Goal: Transaction & Acquisition: Purchase product/service

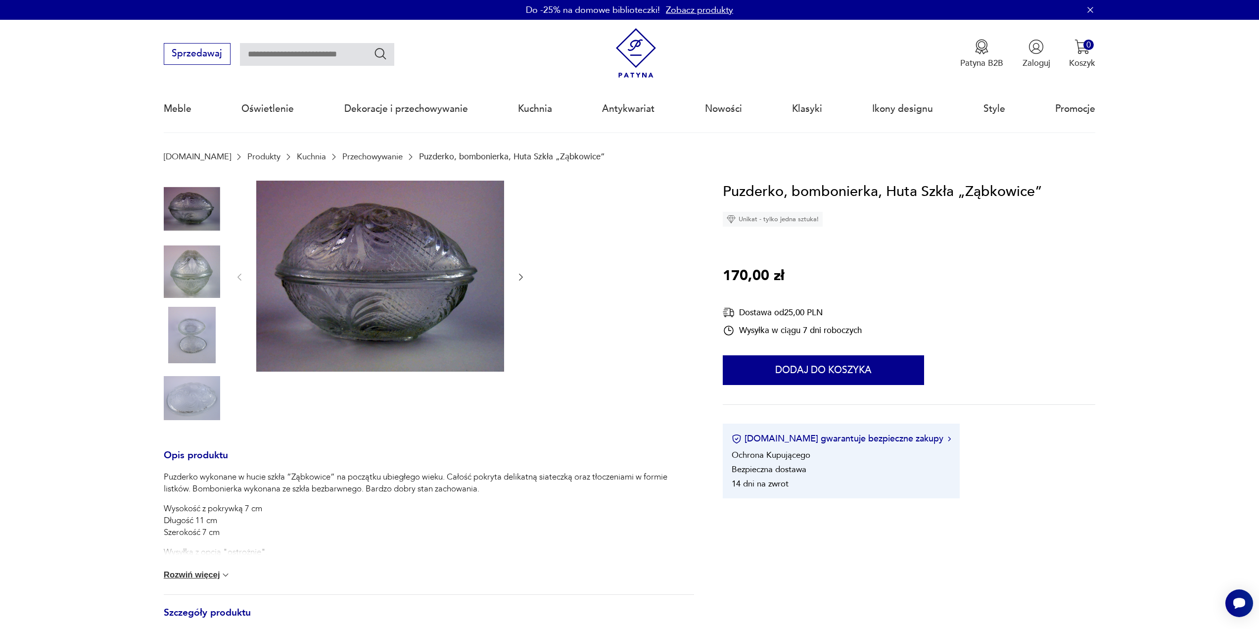
click at [194, 268] on img at bounding box center [192, 271] width 56 height 56
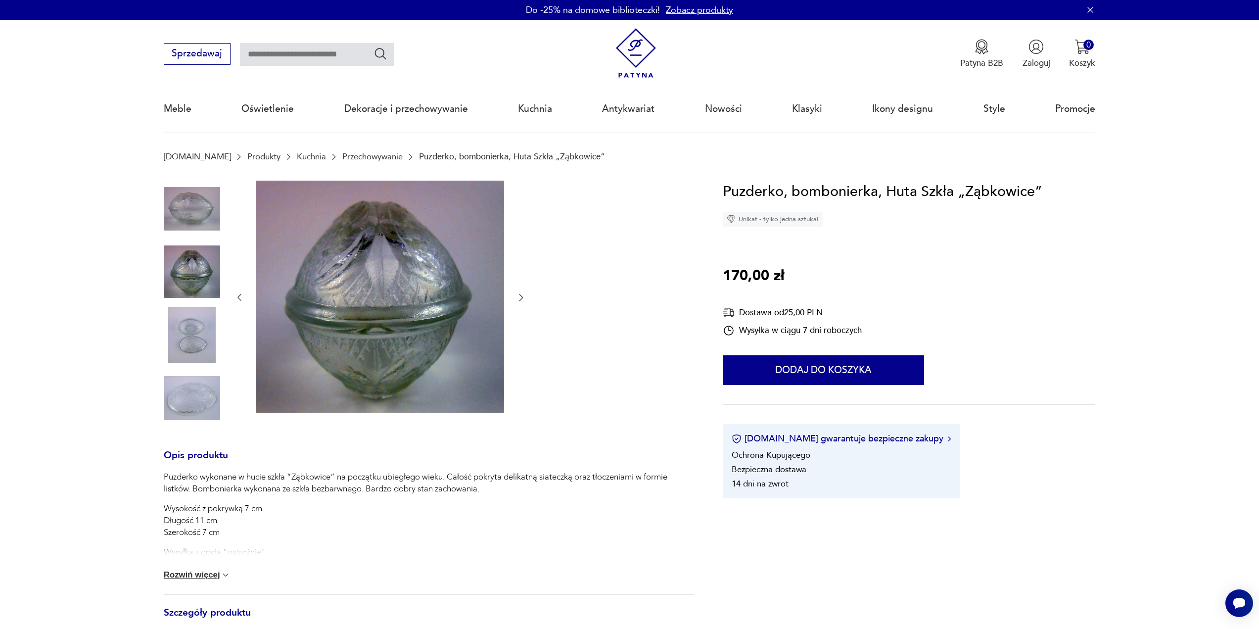
click at [191, 300] on img at bounding box center [192, 271] width 56 height 56
click at [190, 404] on img at bounding box center [192, 398] width 56 height 56
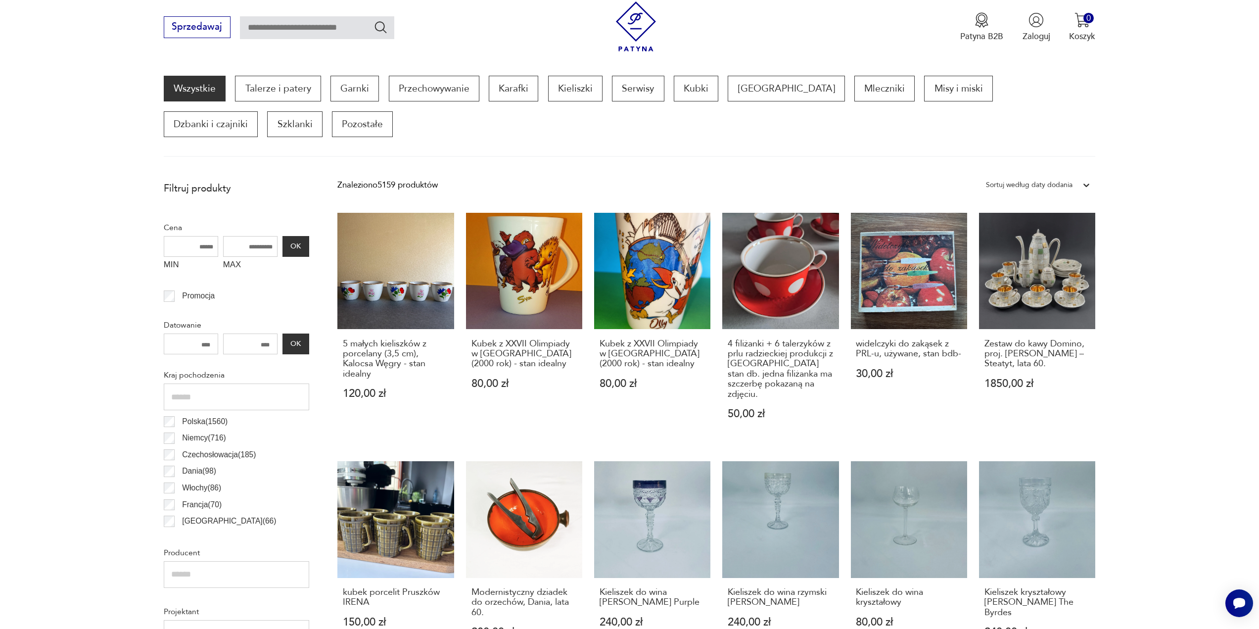
scroll to position [297, 0]
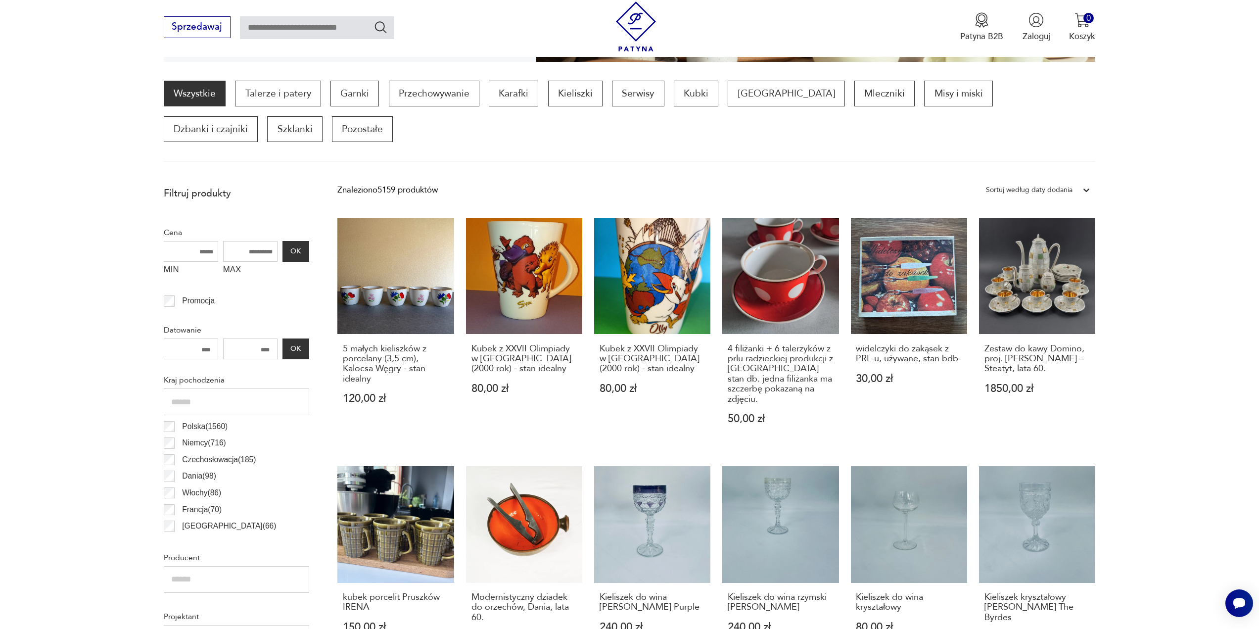
click at [276, 25] on input "text" at bounding box center [317, 27] width 154 height 23
type input "**********"
click at [381, 26] on icon "Szukaj" at bounding box center [381, 27] width 14 height 14
type input "**********"
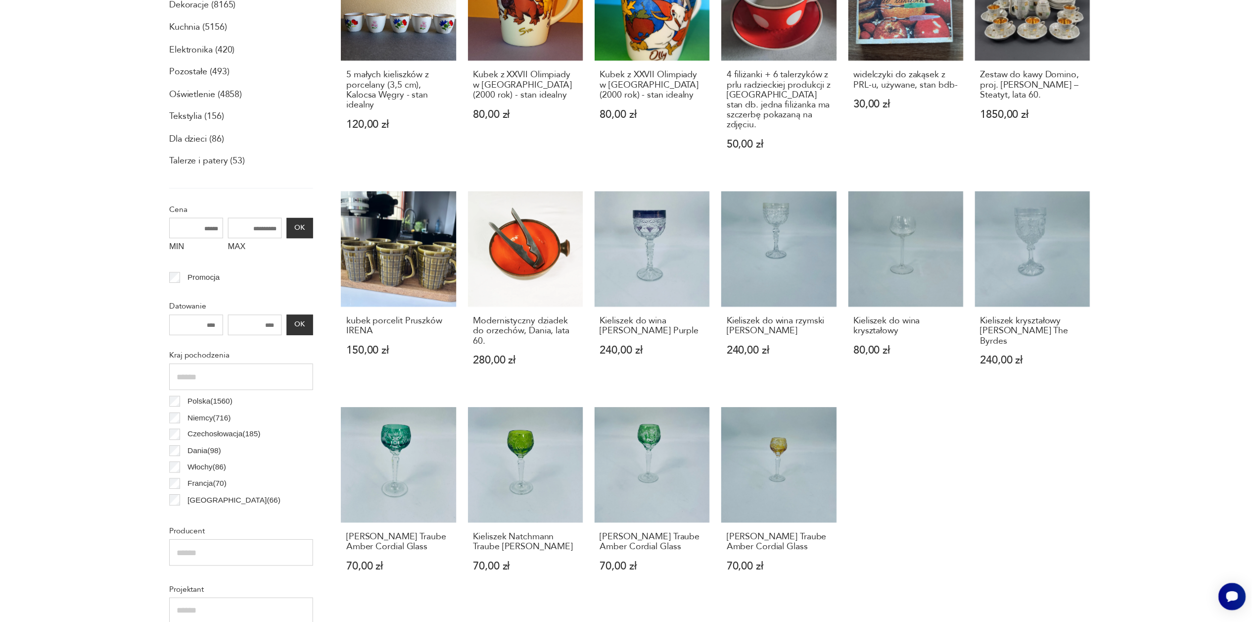
scroll to position [31, 0]
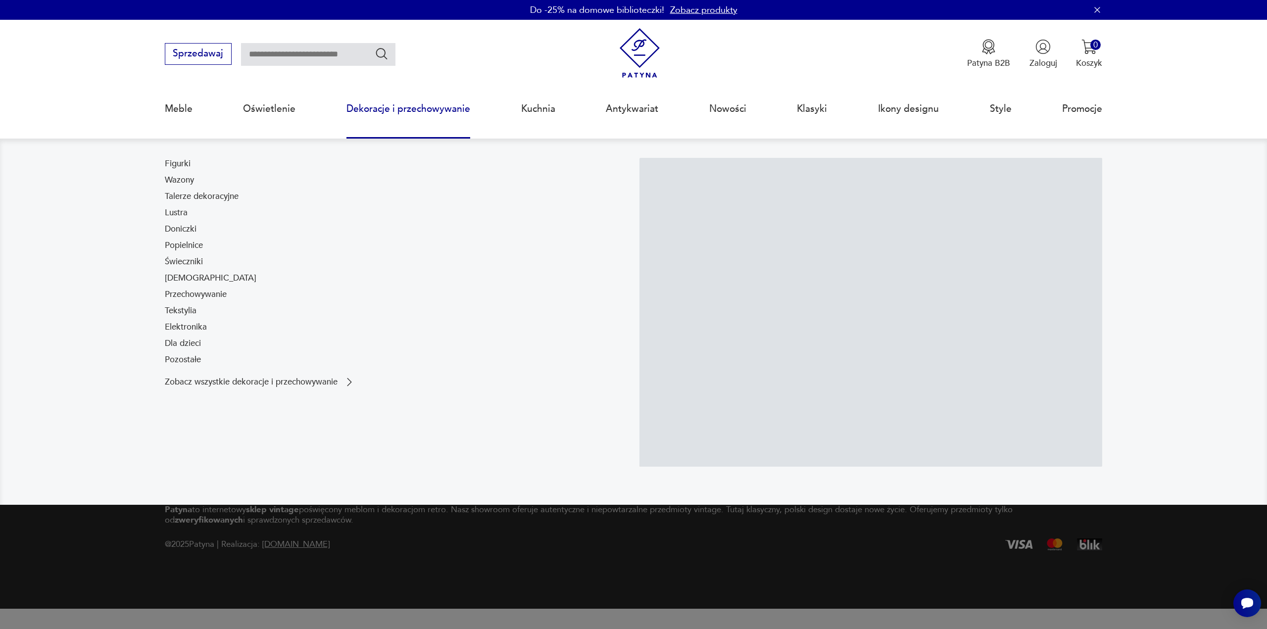
type input "**********"
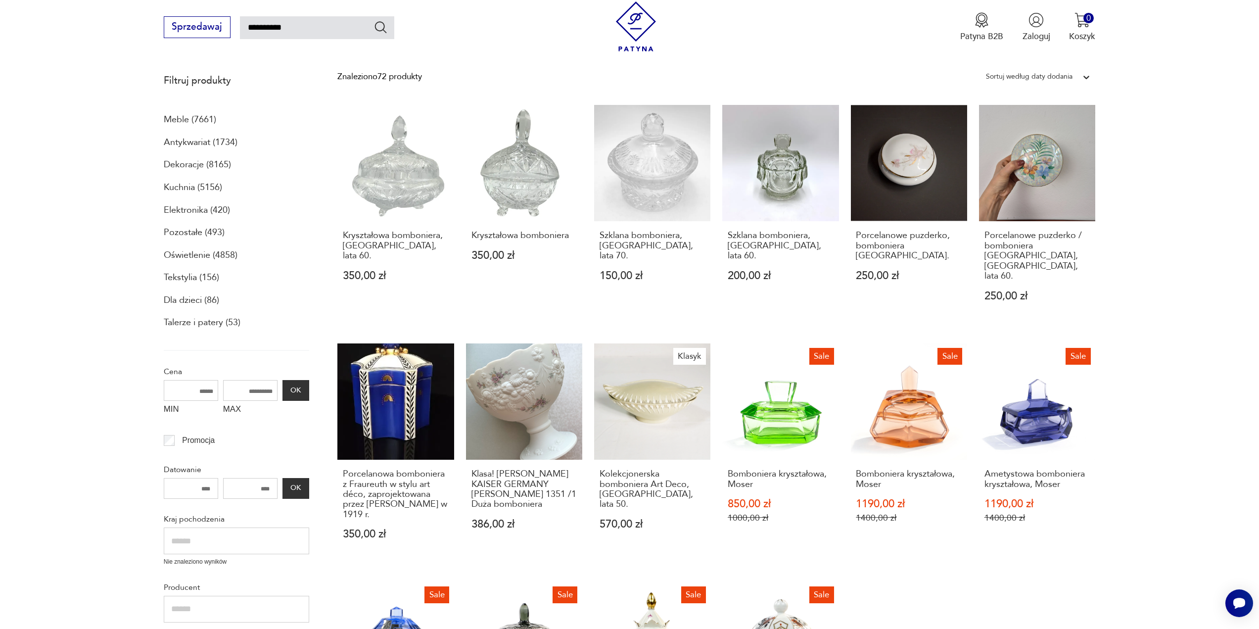
scroll to position [40, 0]
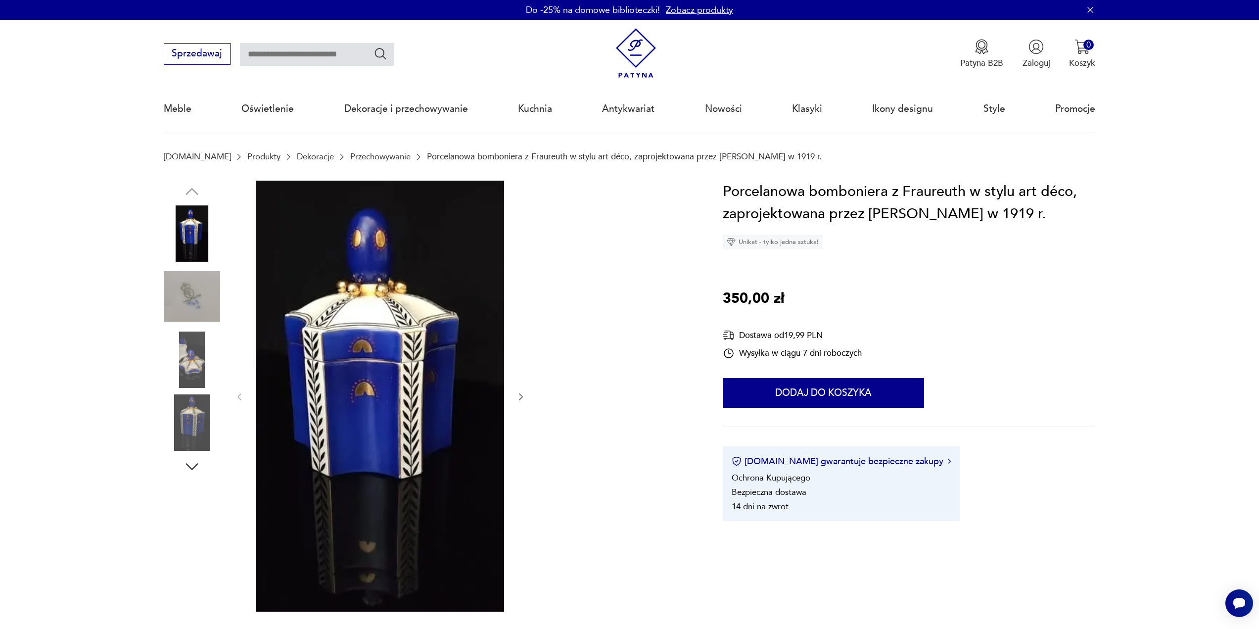
click at [192, 467] on icon "button" at bounding box center [192, 467] width 18 height 18
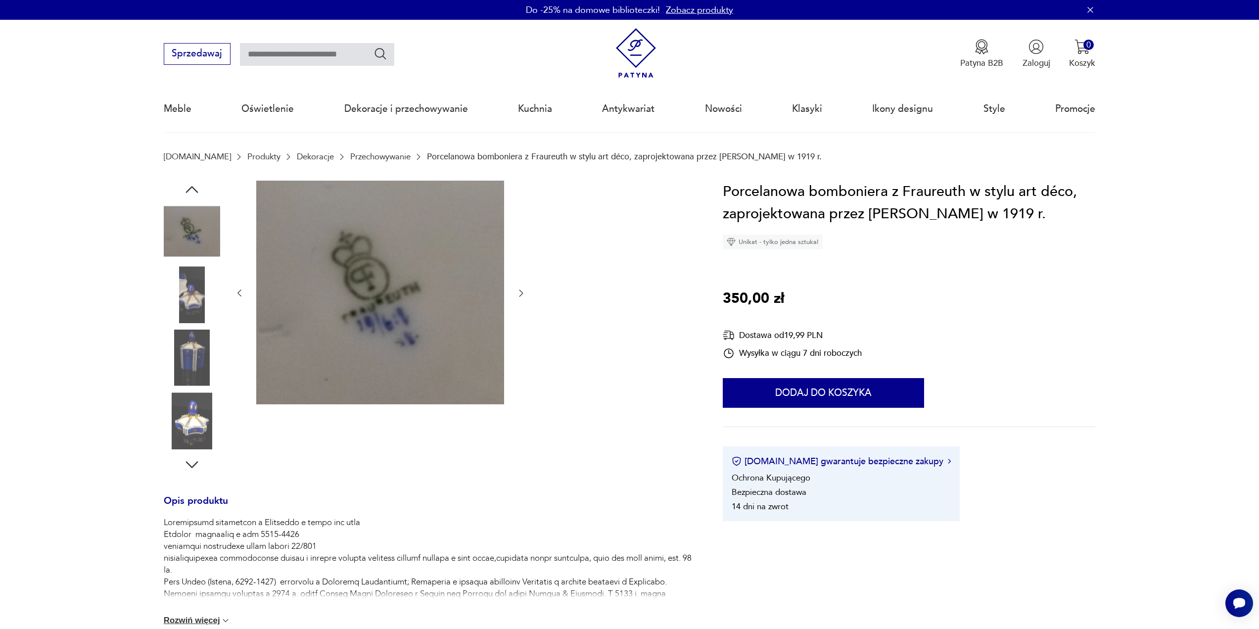
click at [176, 338] on img at bounding box center [192, 358] width 56 height 56
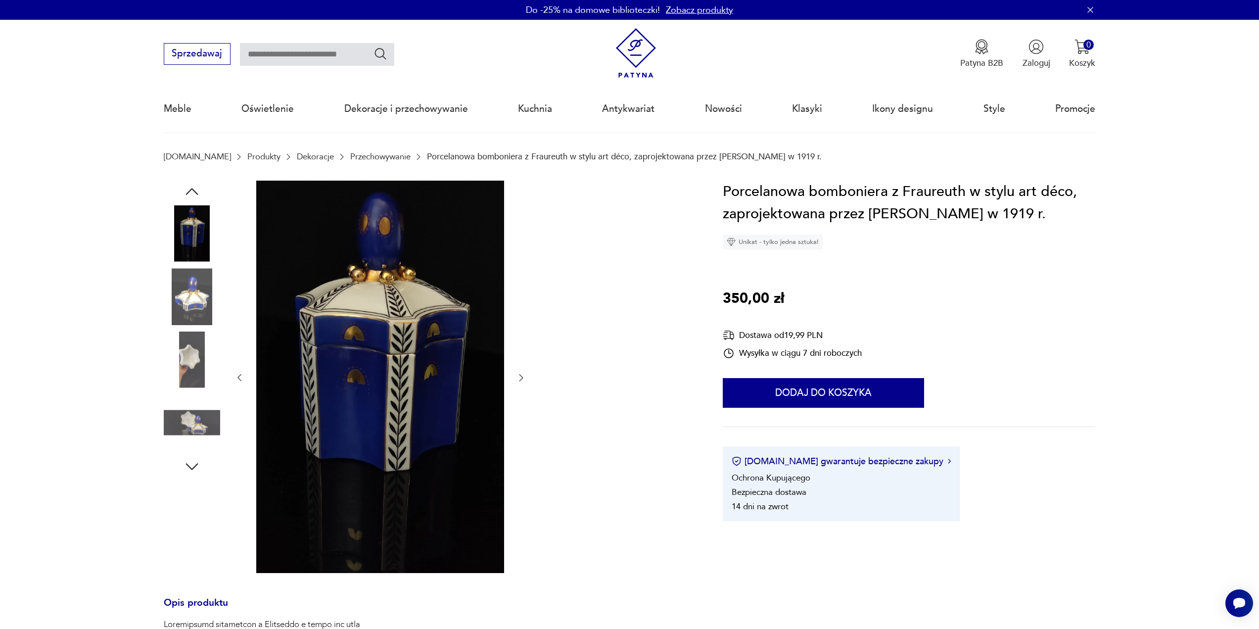
click at [196, 468] on icon "button" at bounding box center [192, 467] width 18 height 18
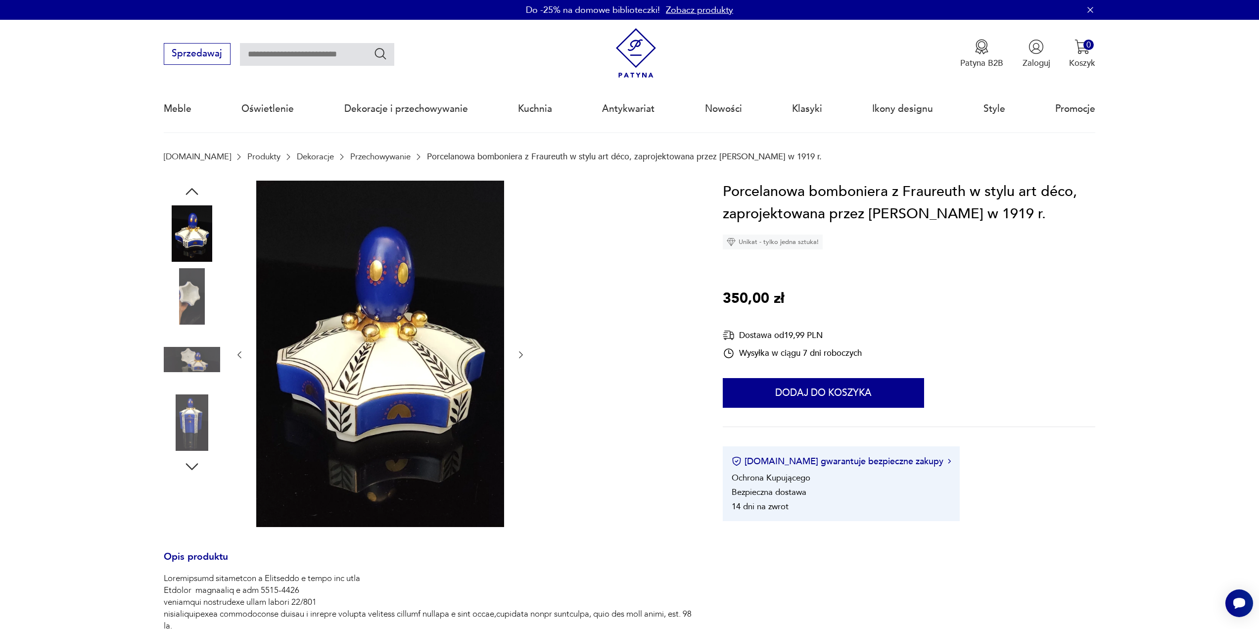
click at [183, 420] on img at bounding box center [192, 422] width 56 height 56
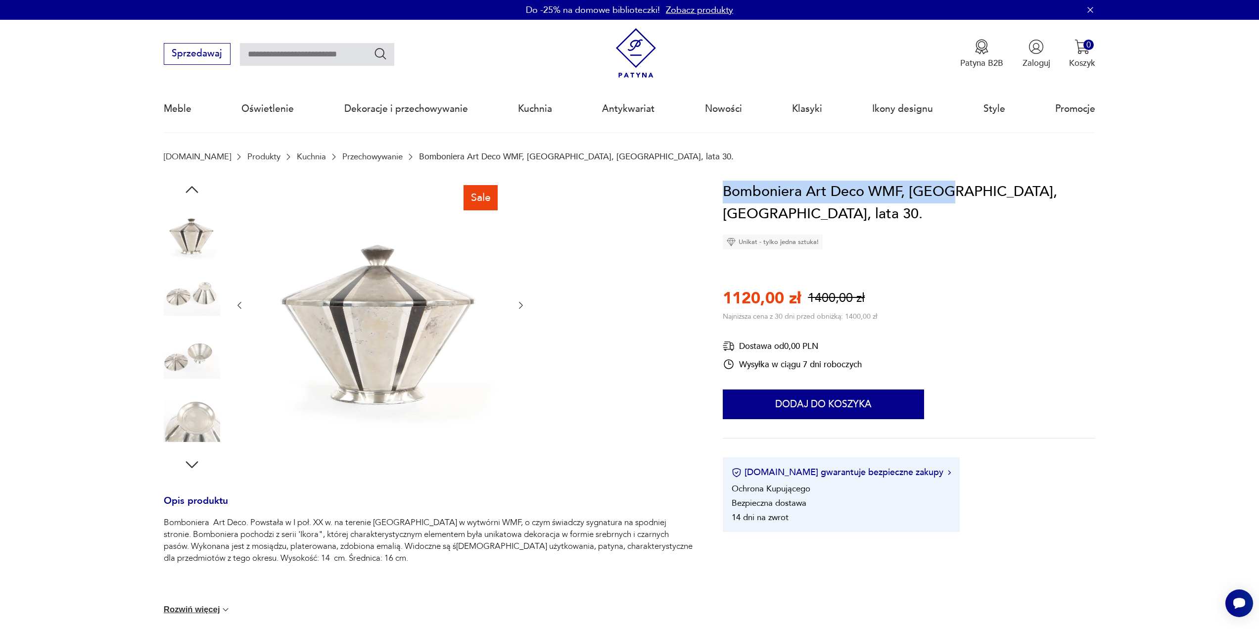
drag, startPoint x: 940, startPoint y: 191, endPoint x: 721, endPoint y: 187, distance: 219.3
click at [721, 187] on section "Sale Opis produktu Bomboniera Art Deco. Powstała w I poł. XX w. na terenie Niem…" at bounding box center [629, 495] width 1259 height 628
copy h1 "Bomboniera Art Deco WMF, Ikora"
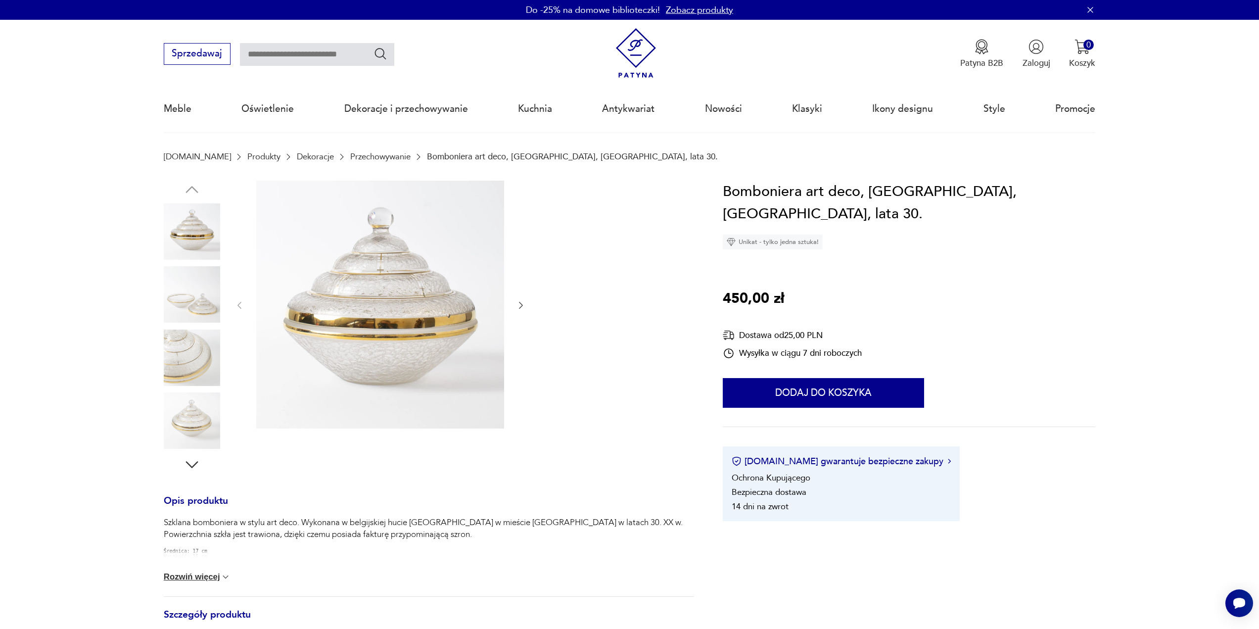
click at [516, 308] on div at bounding box center [381, 306] width 292 height 250
click at [518, 306] on icon "button" at bounding box center [521, 305] width 10 height 10
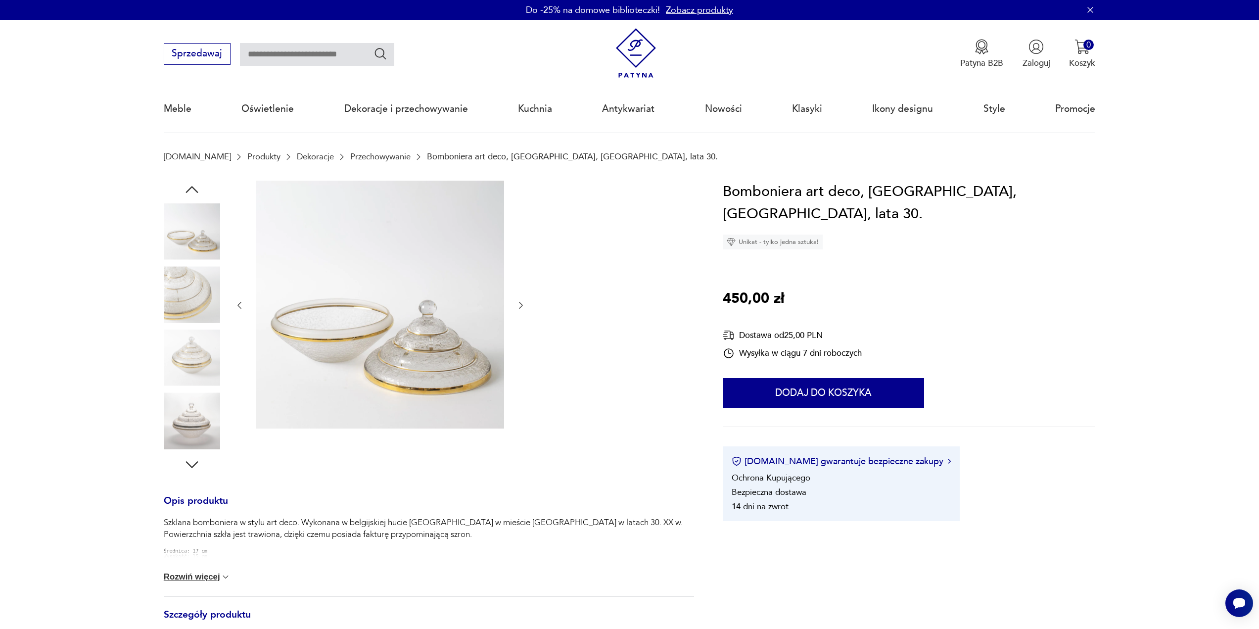
click at [518, 306] on icon "button" at bounding box center [521, 305] width 10 height 10
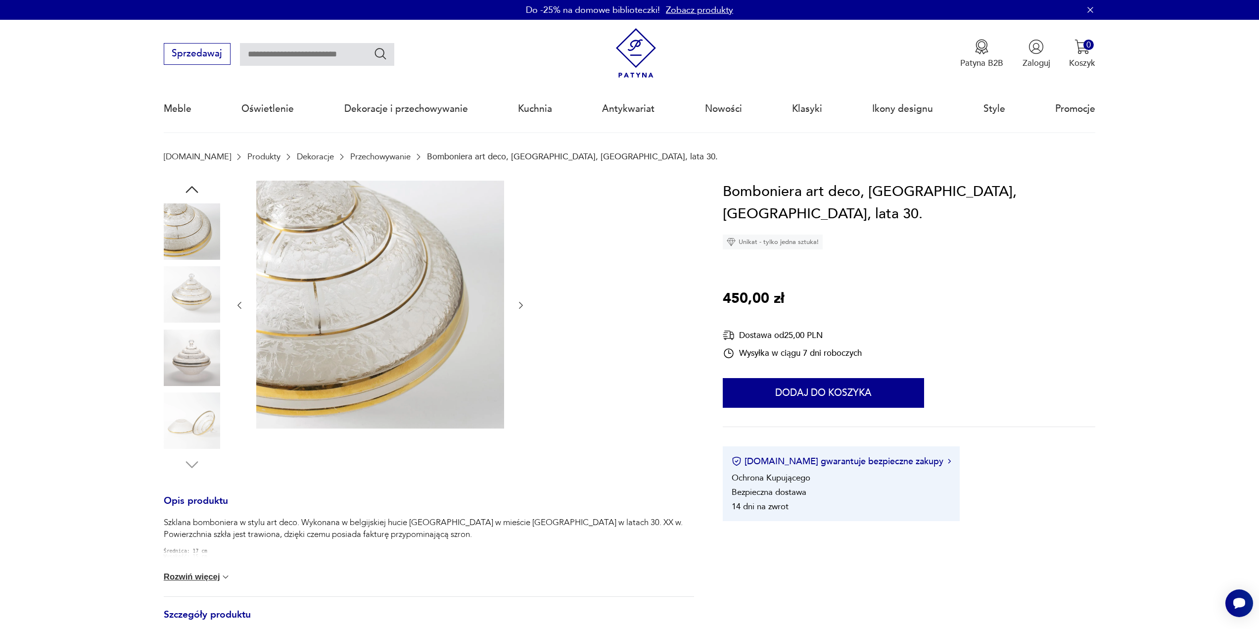
click at [518, 306] on icon "button" at bounding box center [521, 305] width 10 height 10
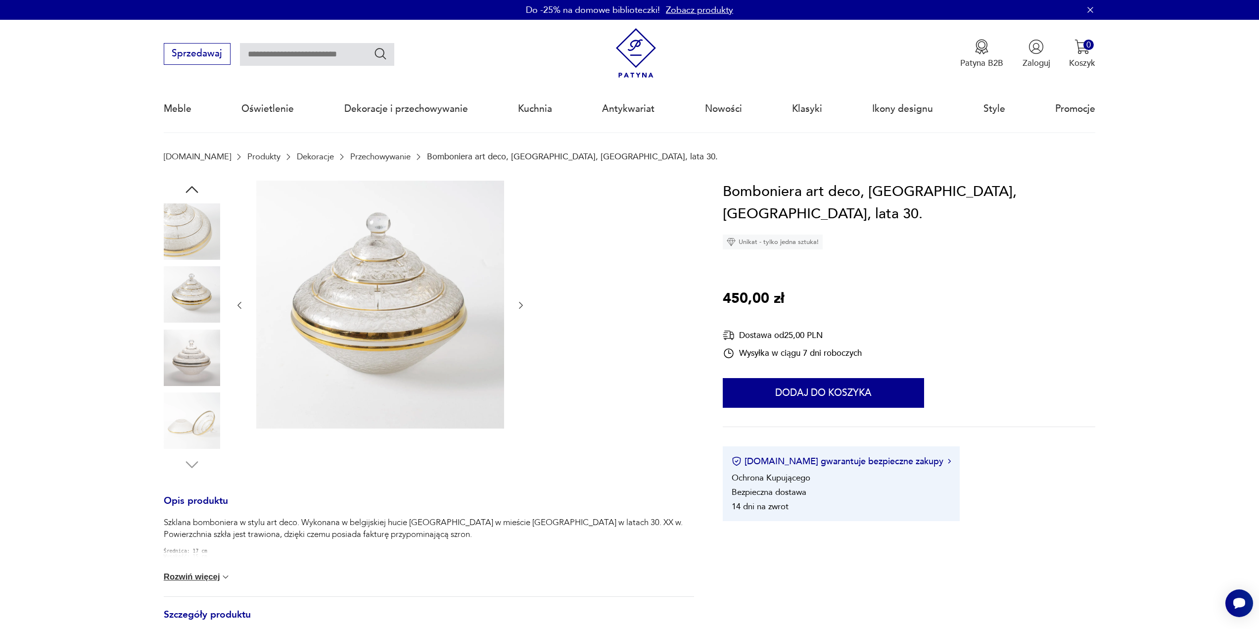
click at [518, 306] on icon "button" at bounding box center [521, 305] width 10 height 10
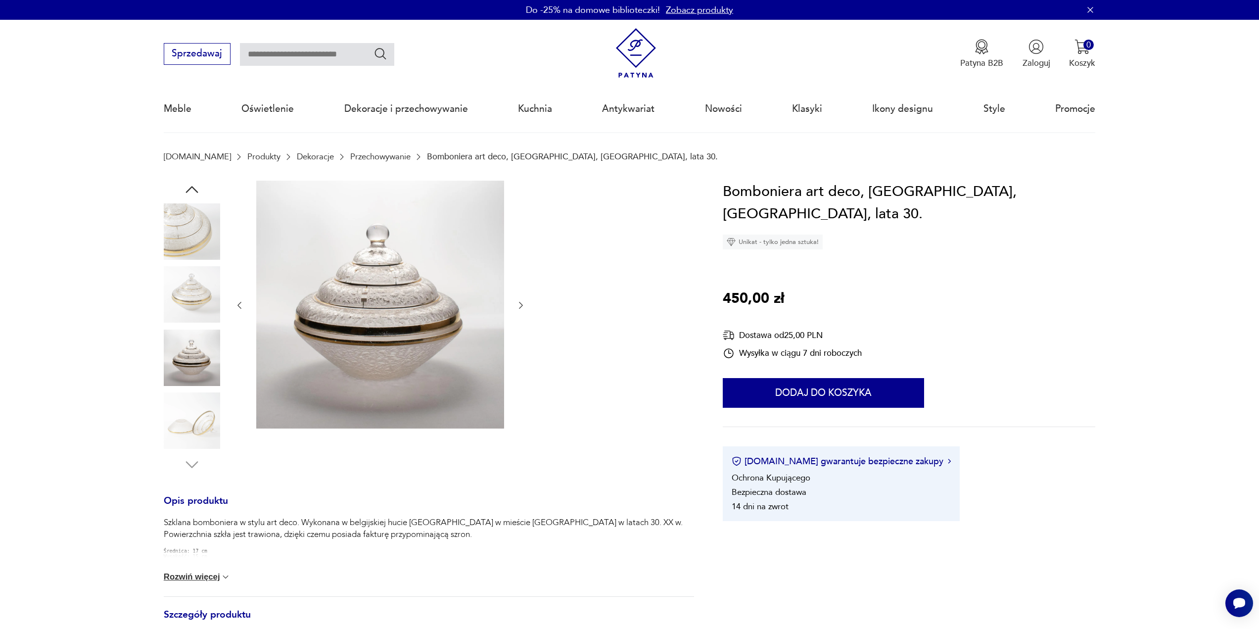
click at [207, 419] on img at bounding box center [192, 420] width 56 height 56
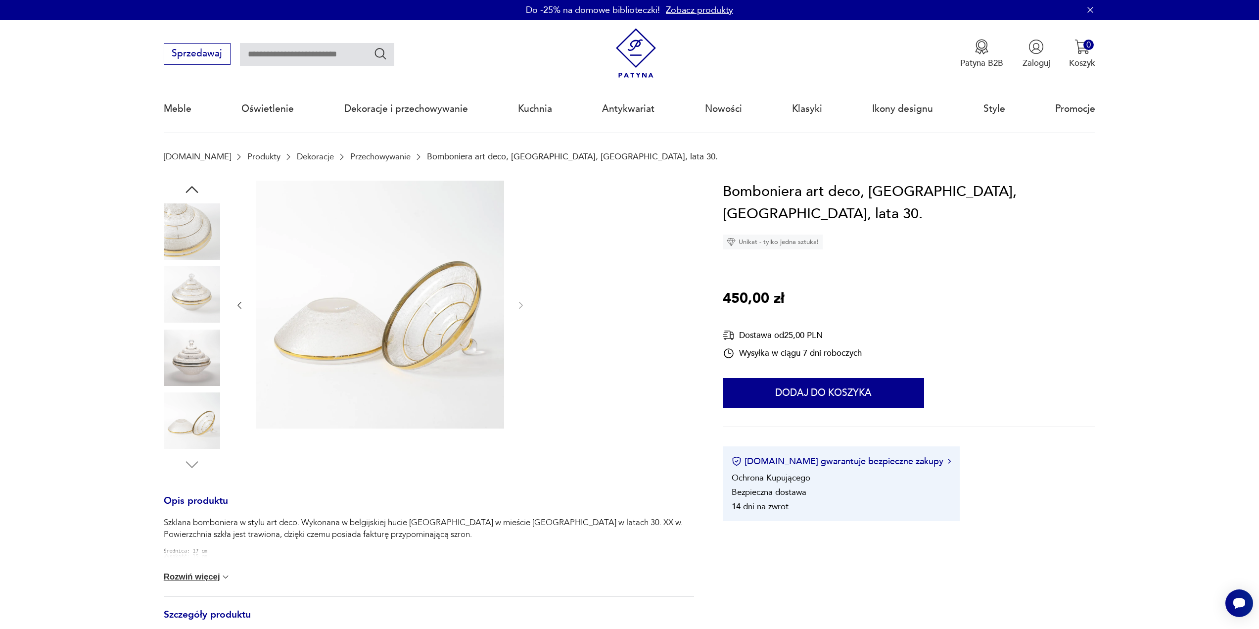
click at [203, 376] on img at bounding box center [192, 358] width 56 height 56
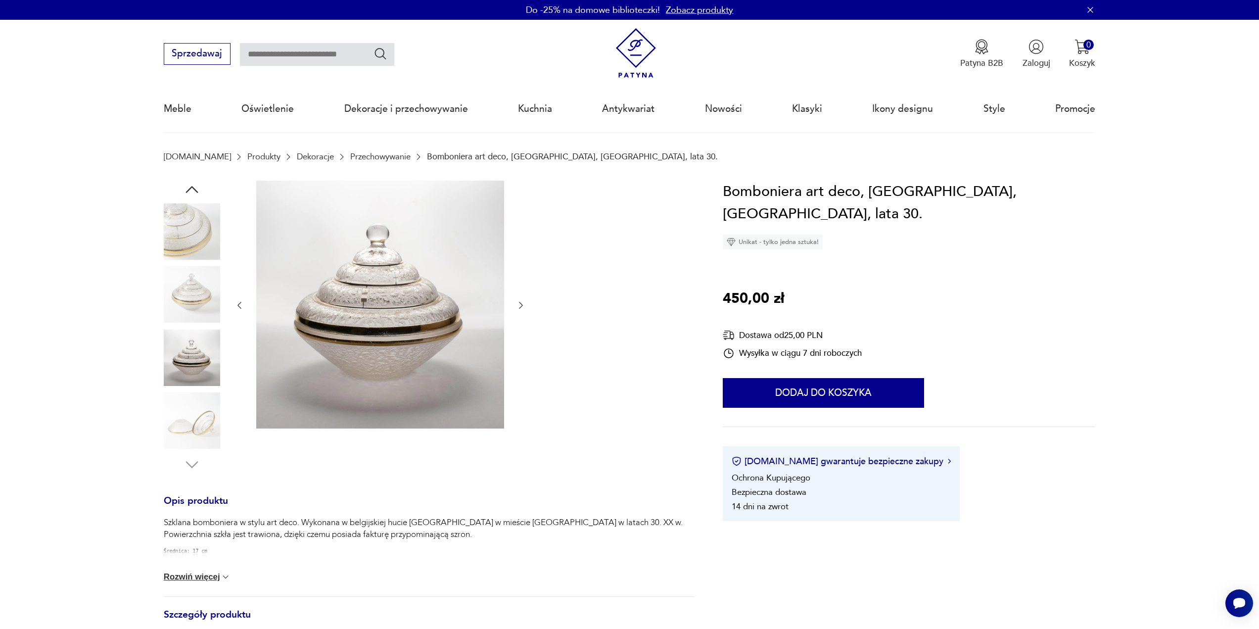
click at [189, 432] on img at bounding box center [192, 420] width 56 height 56
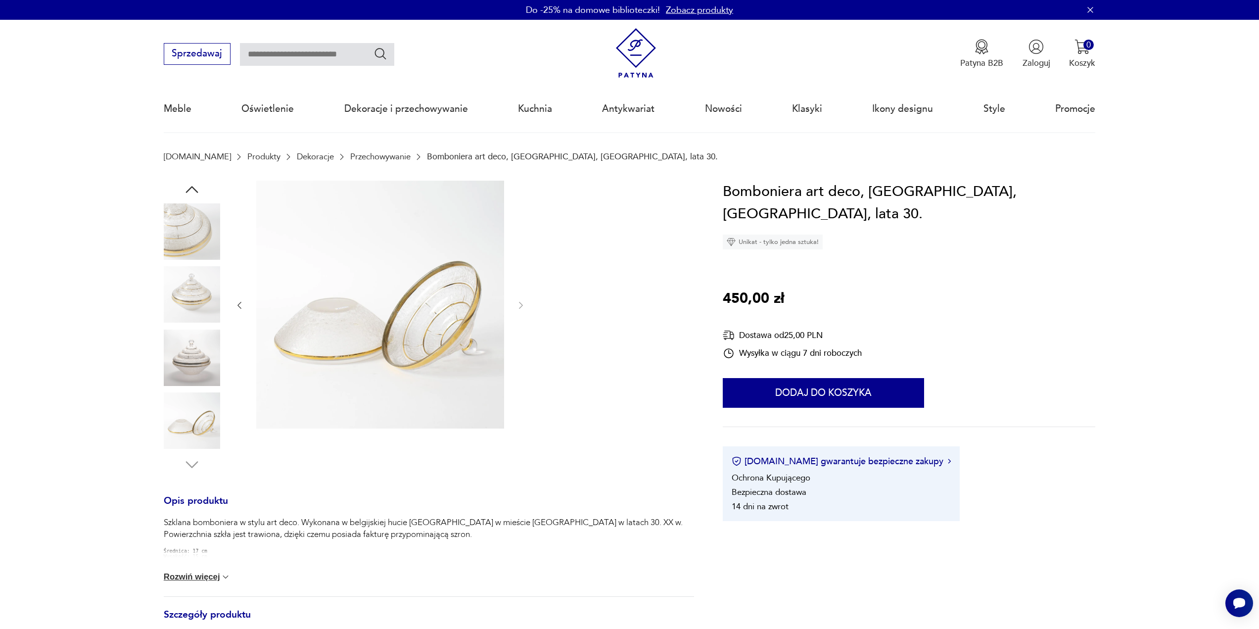
click at [184, 238] on img at bounding box center [192, 231] width 56 height 56
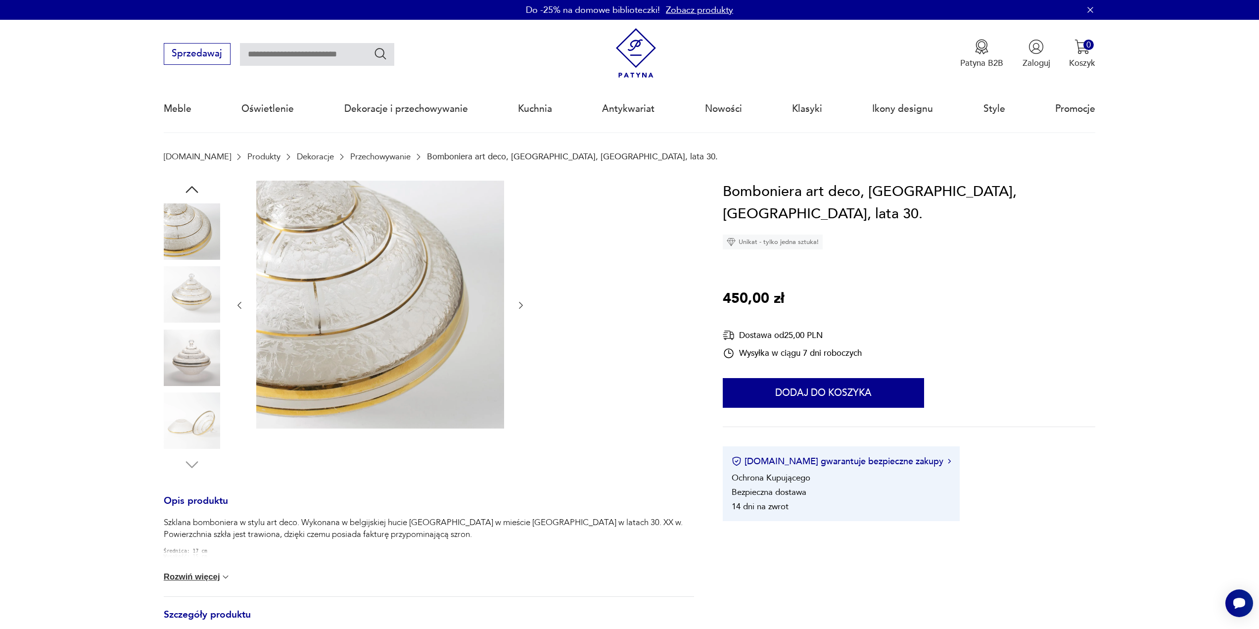
click at [169, 355] on img at bounding box center [192, 358] width 56 height 56
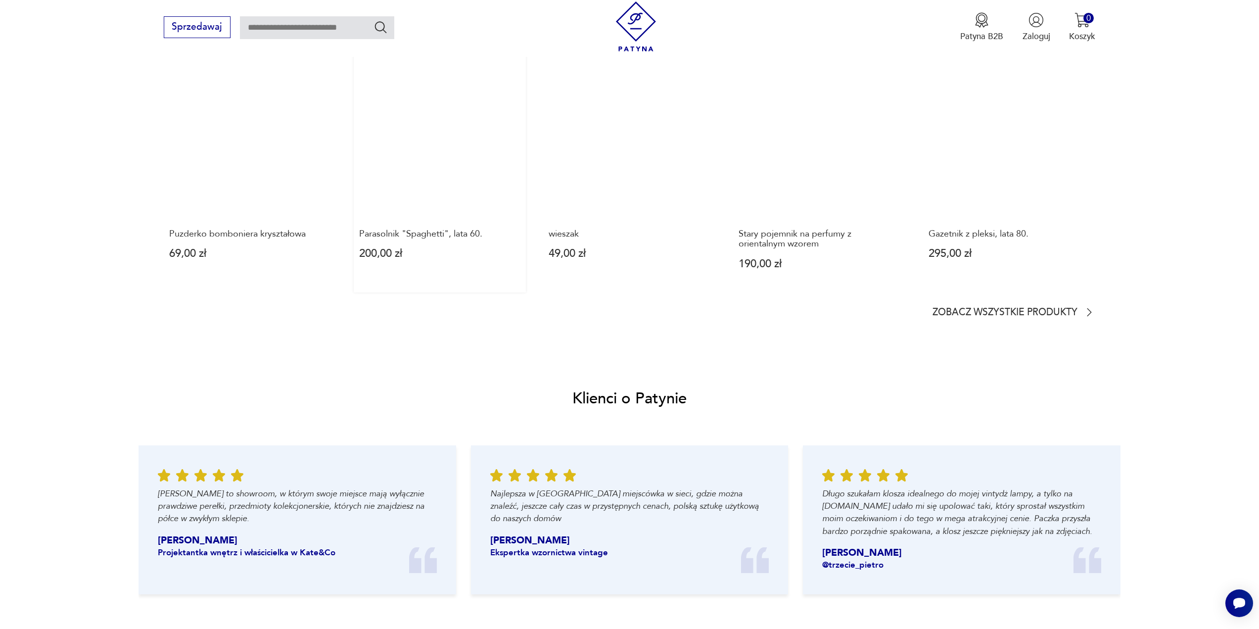
scroll to position [891, 0]
